Goal: Check status

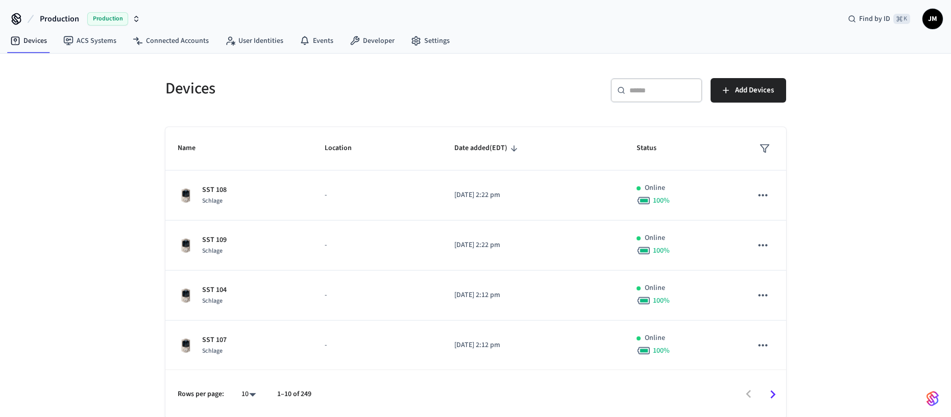
click at [667, 94] on input "text" at bounding box center [662, 90] width 66 height 10
type input "*"
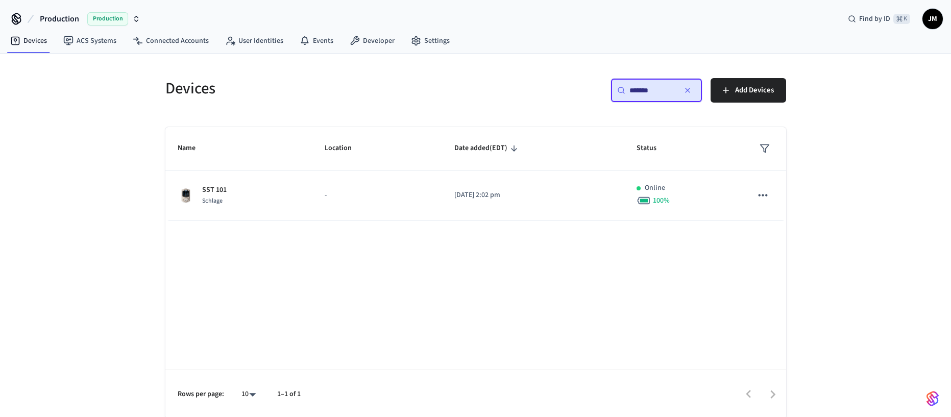
type input "*******"
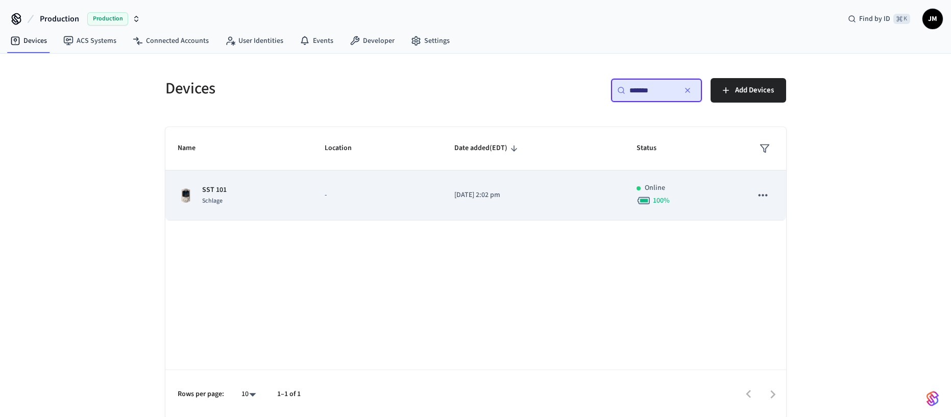
click at [429, 204] on td "-" at bounding box center [377, 195] width 130 height 50
